Goal: Information Seeking & Learning: Compare options

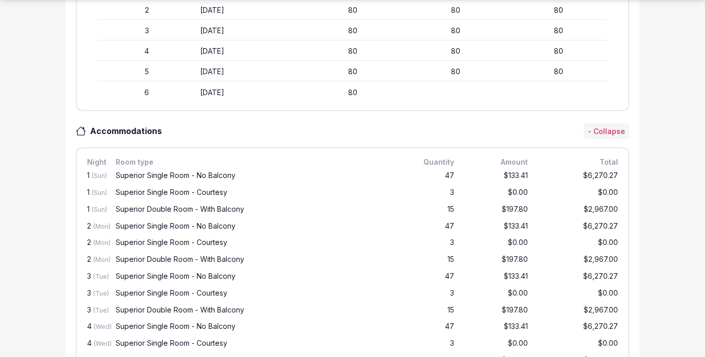
scroll to position [445, 0]
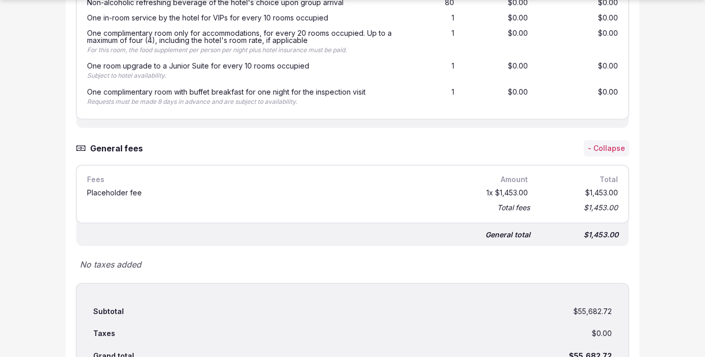
scroll to position [2963, 0]
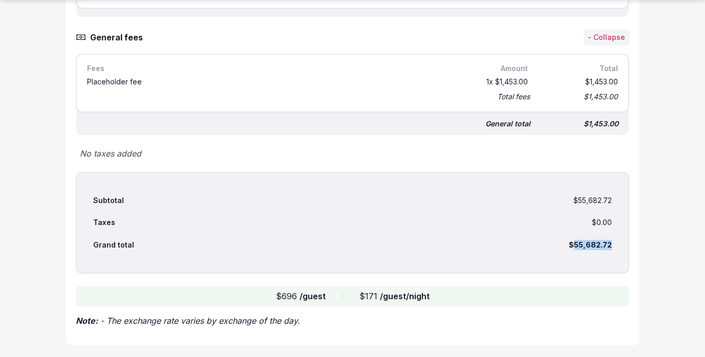
drag, startPoint x: 612, startPoint y: 245, endPoint x: 576, endPoint y: 245, distance: 36.3
click at [576, 245] on div "Subtotal $55,682.72 Taxes $0.00 Grand total $55,682.72" at bounding box center [352, 223] width 553 height 102
copy div "55,682.72"
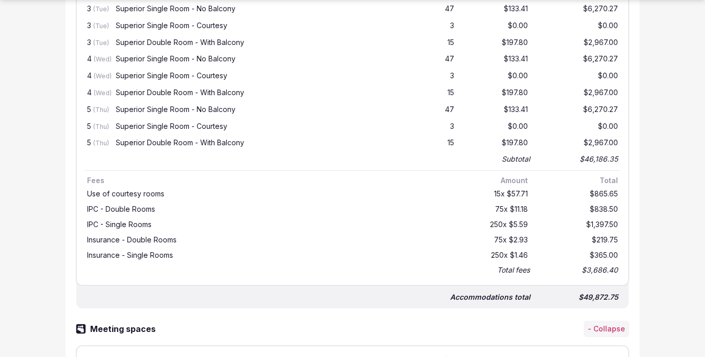
scroll to position [699, 0]
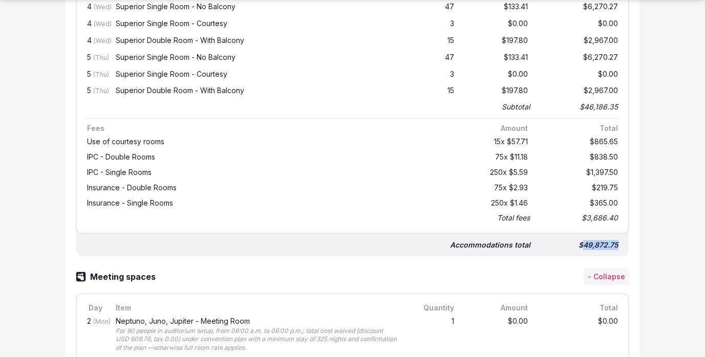
drag, startPoint x: 583, startPoint y: 243, endPoint x: 620, endPoint y: 244, distance: 36.4
click at [620, 244] on div "$49,872.75" at bounding box center [579, 245] width 82 height 14
copy div "49,872.75"
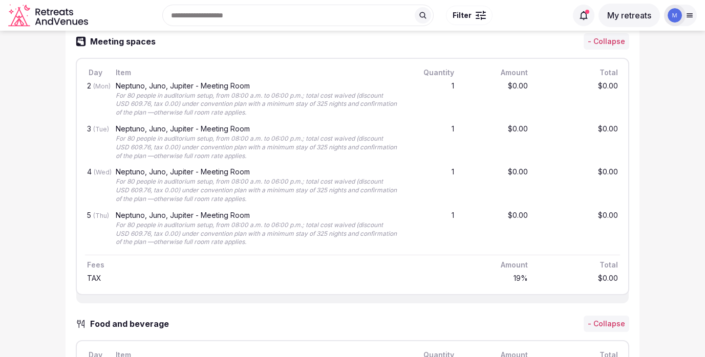
scroll to position [934, 0]
drag, startPoint x: 115, startPoint y: 96, endPoint x: 290, endPoint y: 98, distance: 175.6
click at [290, 98] on div "Neptuno, Juno, Jupiter - Meeting Room For 80 people in auditorium setup, from 0…" at bounding box center [256, 100] width 285 height 39
click at [290, 98] on div "For 80 people in auditorium setup, from 08:00 a.m. to 06:00 p.m.; total cost wa…" at bounding box center [256, 106] width 281 height 26
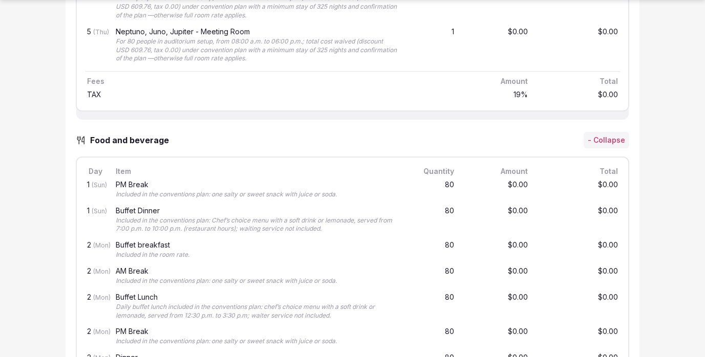
scroll to position [1170, 0]
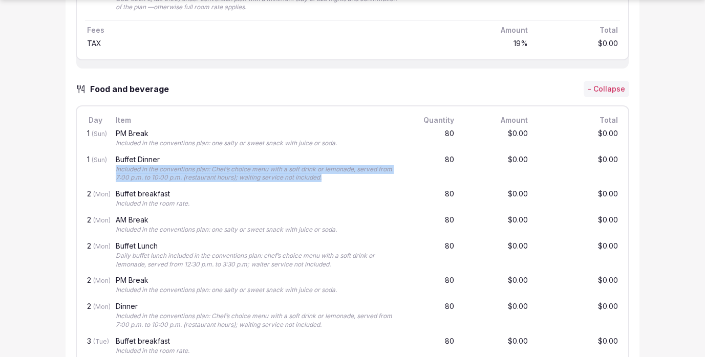
drag, startPoint x: 328, startPoint y: 176, endPoint x: 111, endPoint y: 172, distance: 217.1
click at [111, 172] on div "1 (Sun) Buffet Dinner Included in the conventions plan: Chef’s choice menu with…" at bounding box center [352, 169] width 535 height 35
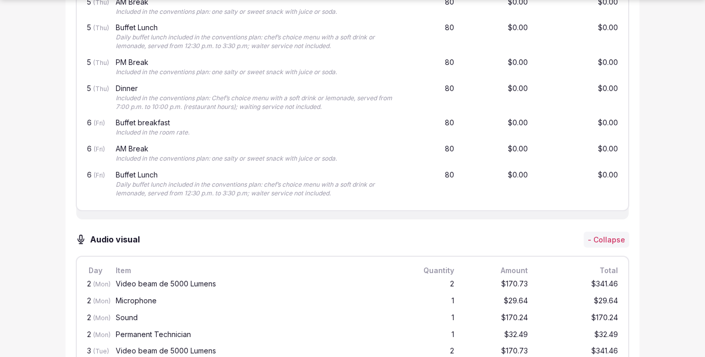
scroll to position [1961, 0]
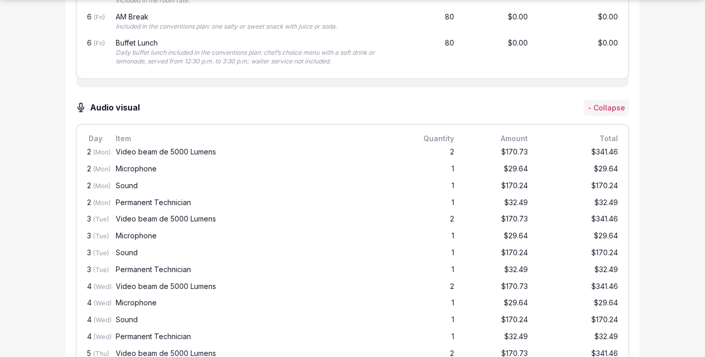
click at [358, 52] on div "Daily buffet lunch included in the conventions plan: chef’s choice menu with a …" at bounding box center [256, 57] width 281 height 17
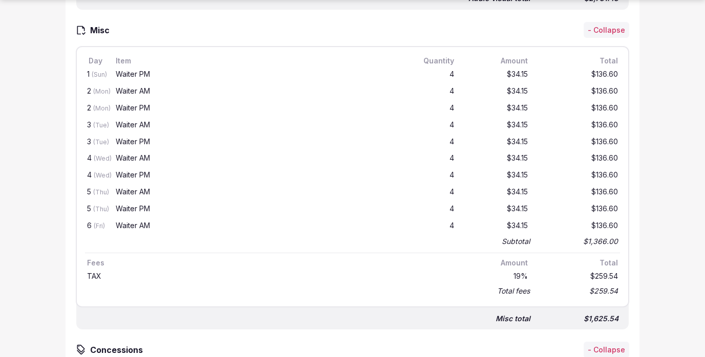
scroll to position [2464, 0]
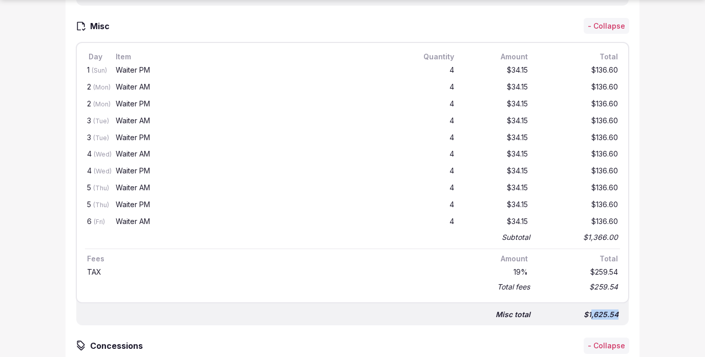
drag, startPoint x: 590, startPoint y: 314, endPoint x: 625, endPoint y: 314, distance: 35.3
click at [625, 314] on div "Misc total $1,625.54" at bounding box center [352, 310] width 552 height 31
copy div ",625.54"
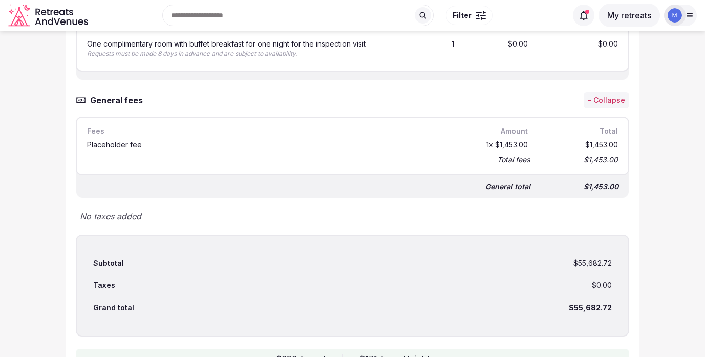
scroll to position [2963, 0]
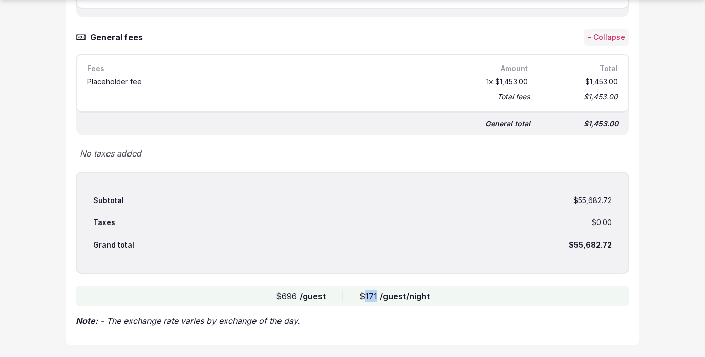
drag, startPoint x: 376, startPoint y: 295, endPoint x: 364, endPoint y: 296, distance: 12.3
click at [364, 296] on div "$171 /guest/night" at bounding box center [394, 296] width 70 height 12
copy div "171"
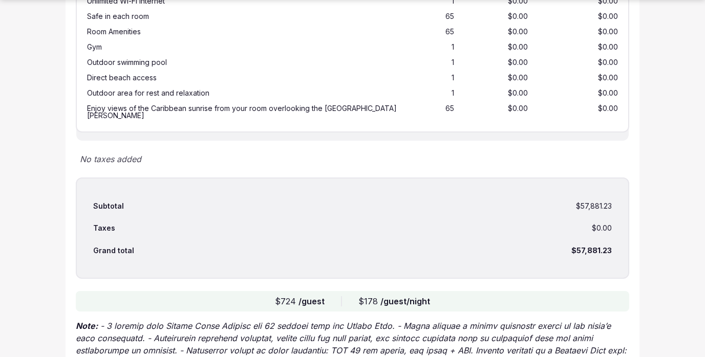
scroll to position [2236, 0]
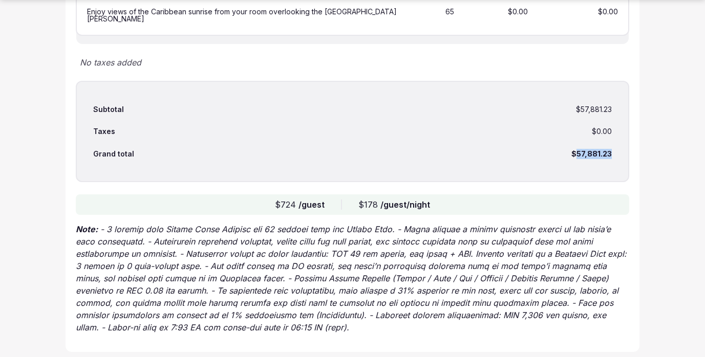
drag, startPoint x: 578, startPoint y: 146, endPoint x: 653, endPoint y: 145, distance: 74.2
copy div "57,881.23"
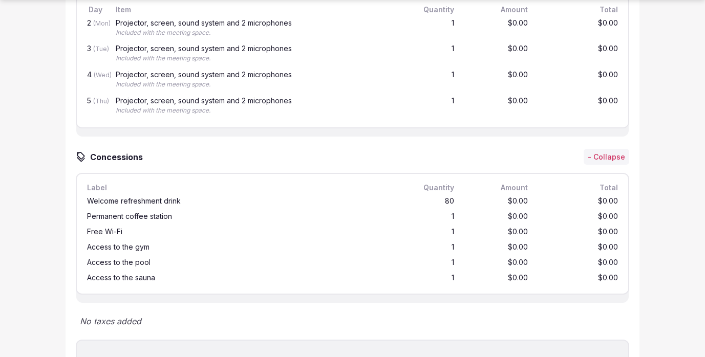
scroll to position [2042, 0]
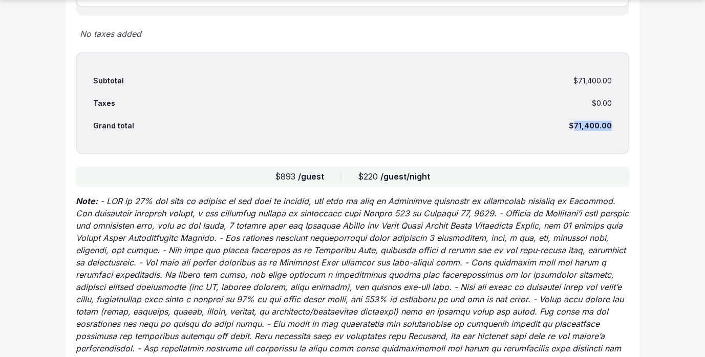
drag, startPoint x: 575, startPoint y: 47, endPoint x: 617, endPoint y: 47, distance: 42.0
click at [617, 52] on div "Subtotal $71,400.00 Taxes $0.00 Grand total $71,400.00" at bounding box center [352, 103] width 553 height 102
copy div "71,400.00"
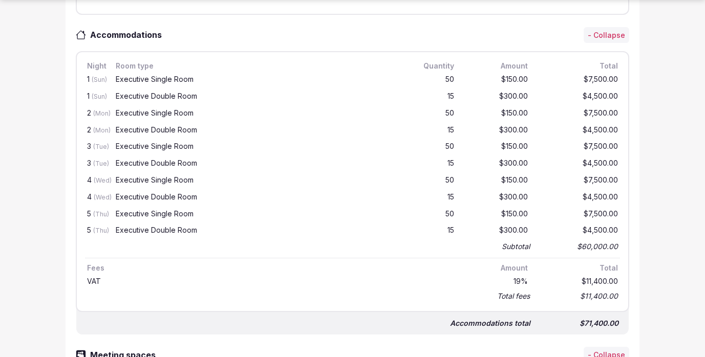
scroll to position [478, 0]
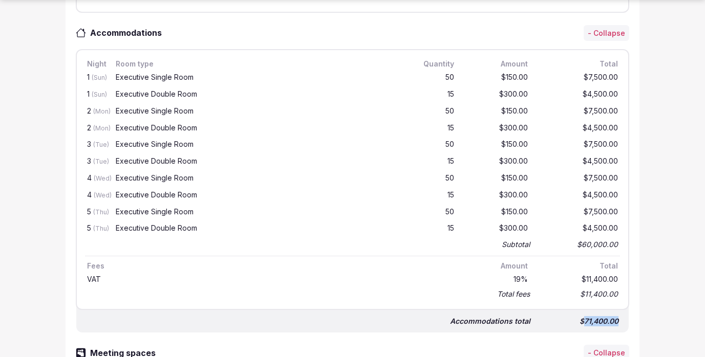
drag, startPoint x: 585, startPoint y: 322, endPoint x: 626, endPoint y: 322, distance: 40.9
click at [626, 322] on div "Accommodations total $71,400.00" at bounding box center [352, 317] width 552 height 31
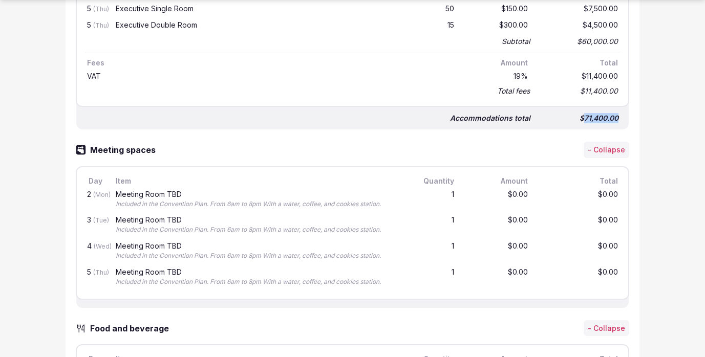
copy div "71,400.00"
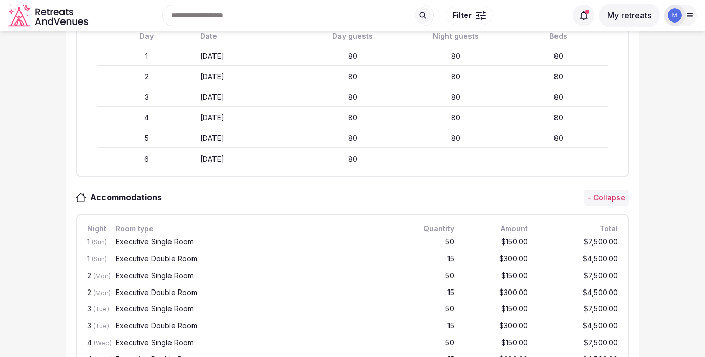
scroll to position [0, 0]
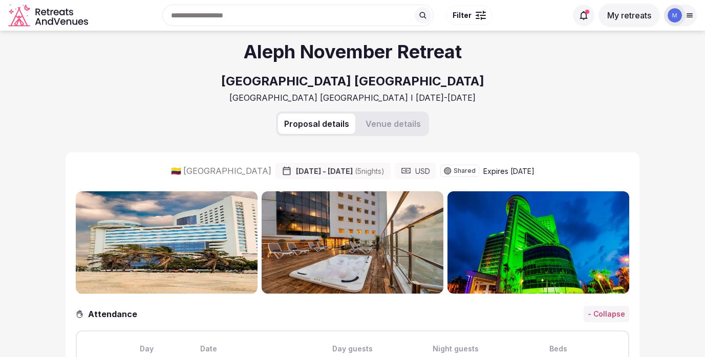
click at [399, 119] on button "Venue details" at bounding box center [393, 124] width 68 height 20
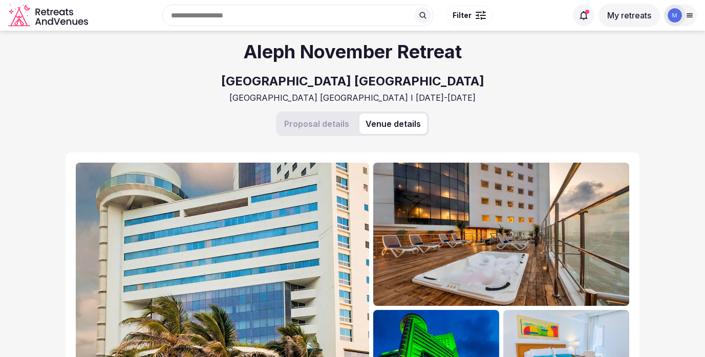
click at [616, 13] on button "My retreats" at bounding box center [628, 16] width 61 height 24
